Goal: Information Seeking & Learning: Learn about a topic

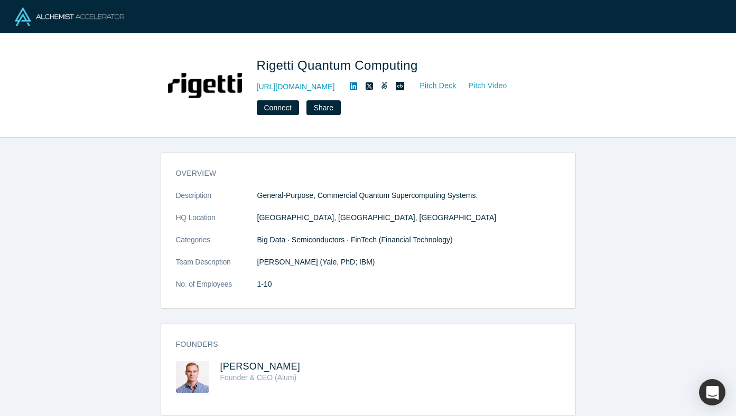
click at [476, 88] on link "Pitch Video" at bounding box center [482, 86] width 51 height 12
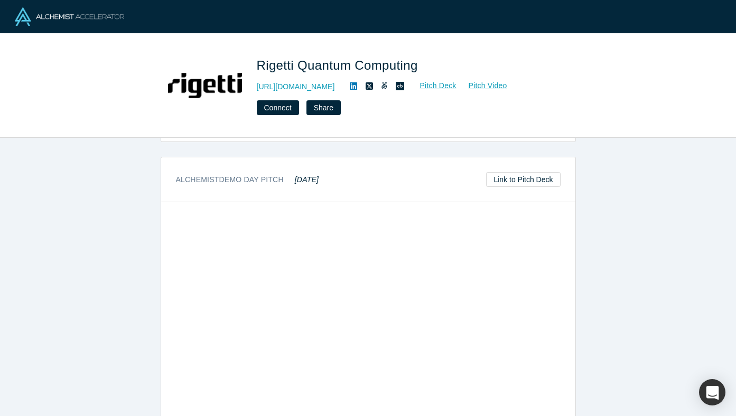
scroll to position [295, 0]
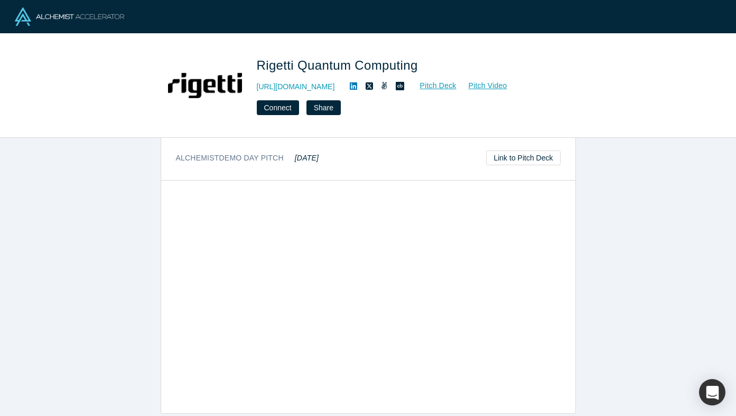
click at [682, 303] on div "overview Description General-Purpose, Commercial Quantum Supercomputing Systems…" at bounding box center [368, 277] width 736 height 279
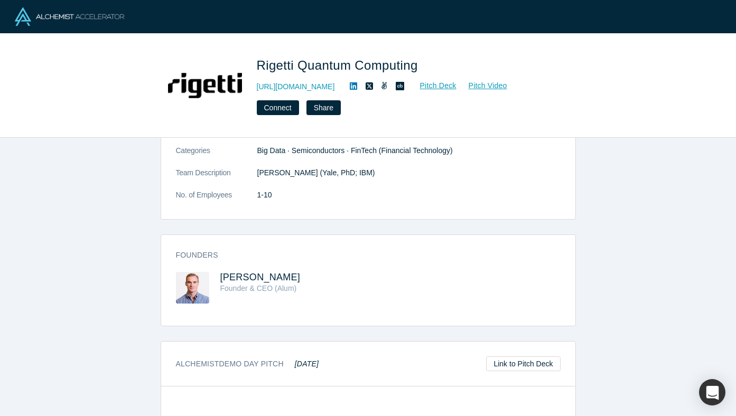
scroll to position [43, 0]
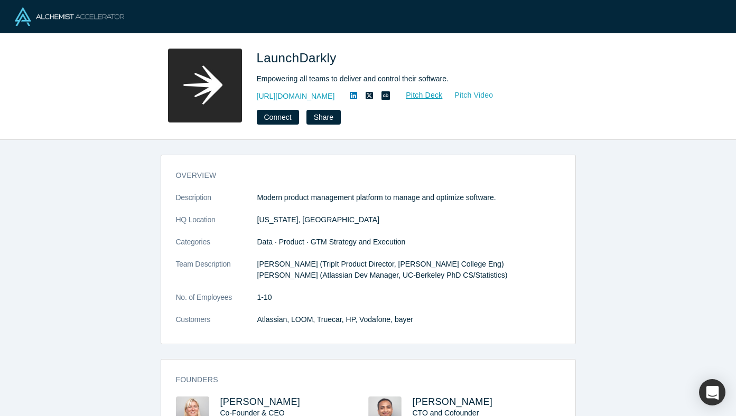
click at [471, 97] on link "Pitch Video" at bounding box center [468, 95] width 51 height 12
click at [413, 97] on link "Pitch Deck" at bounding box center [418, 95] width 49 height 12
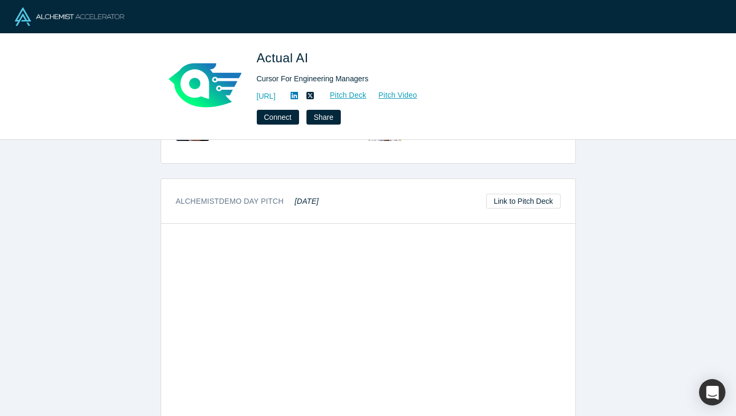
scroll to position [488, 0]
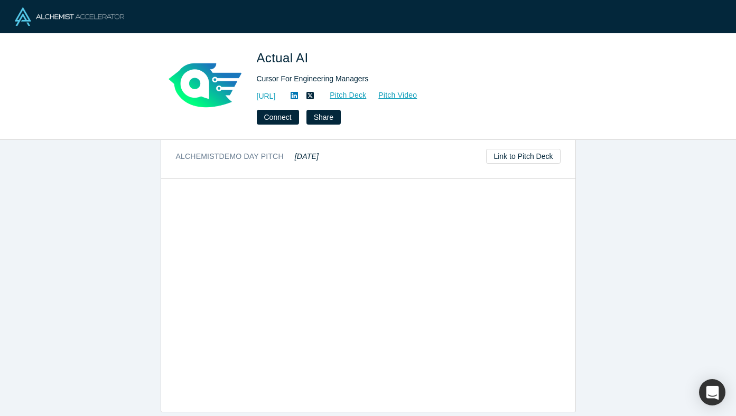
click at [609, 232] on div "overview Description Engineering managers are overwhelmed by inefficient softwa…" at bounding box center [368, 278] width 736 height 276
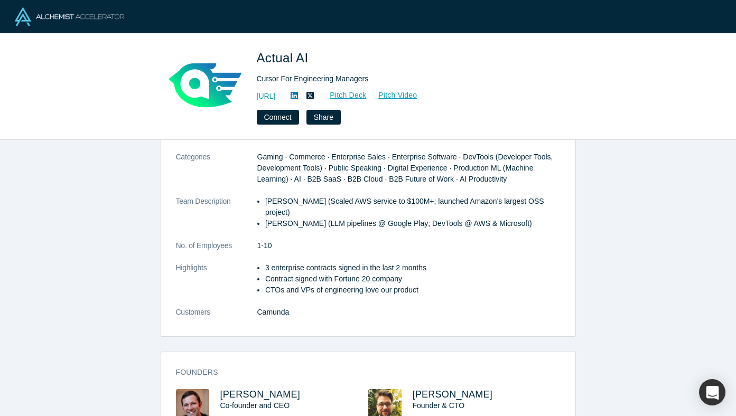
scroll to position [0, 0]
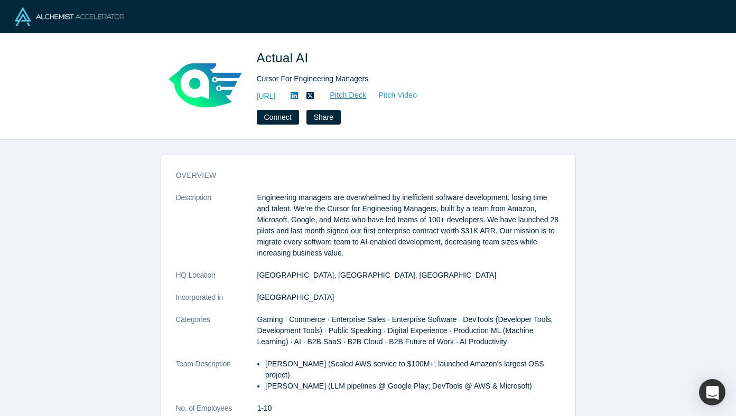
click at [417, 93] on link "Pitch Video" at bounding box center [392, 95] width 51 height 12
click at [276, 96] on link "[URL]" at bounding box center [266, 96] width 19 height 11
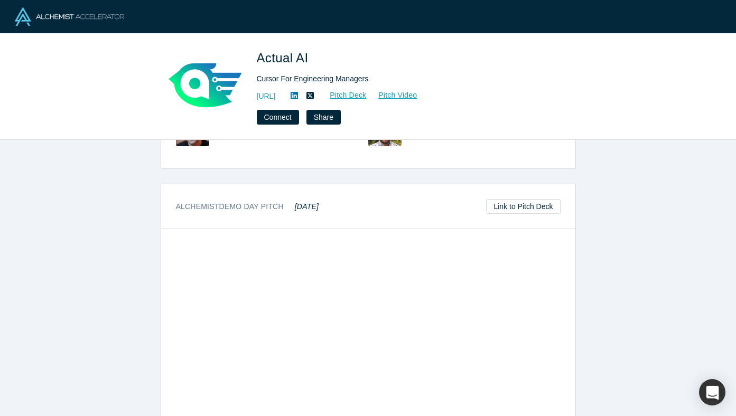
scroll to position [488, 0]
